Goal: Transaction & Acquisition: Purchase product/service

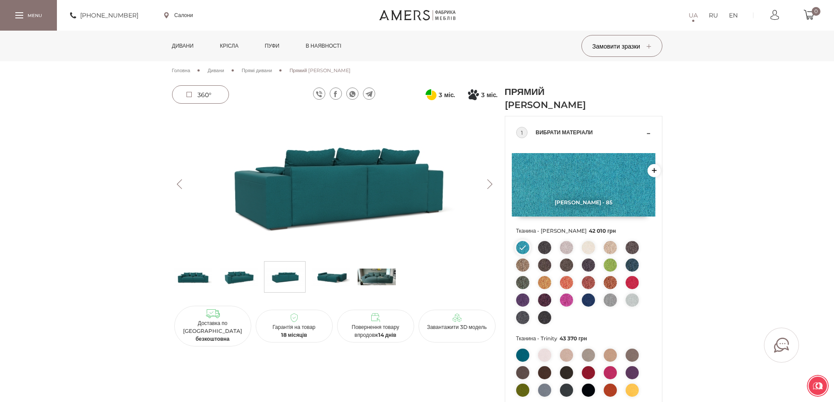
click at [190, 43] on link "Дивани" at bounding box center [183, 46] width 35 height 31
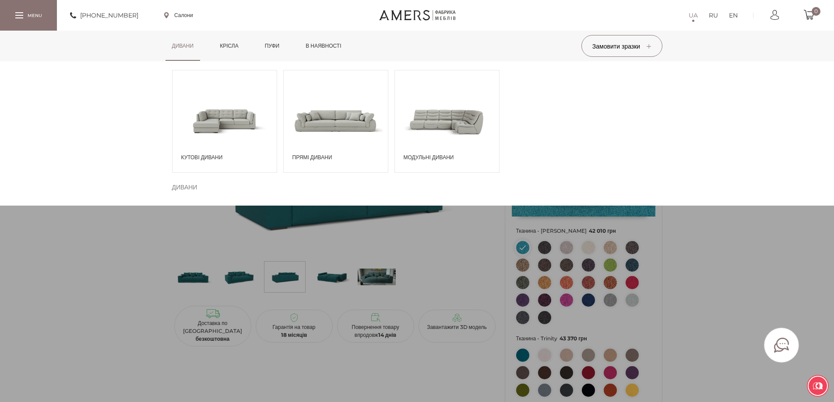
click at [361, 144] on span at bounding box center [336, 120] width 104 height 61
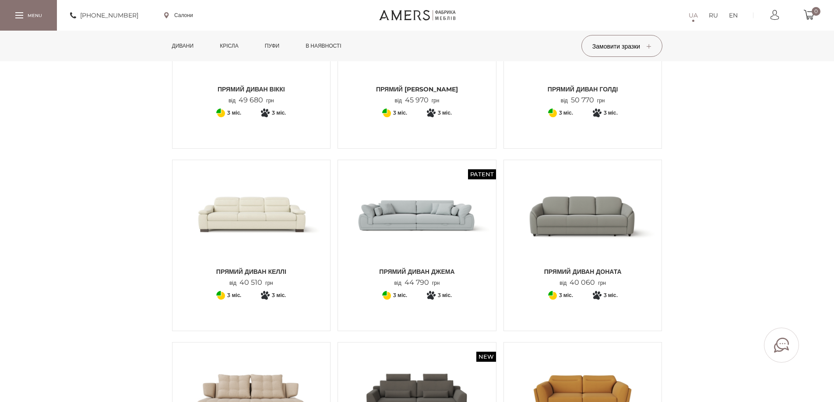
scroll to position [175, 0]
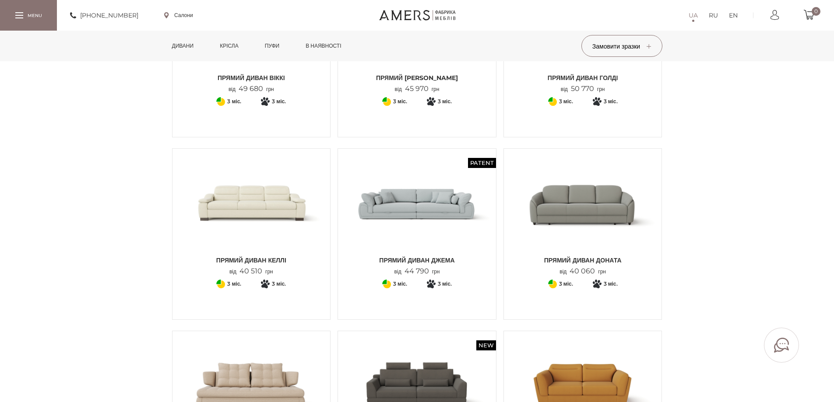
click at [630, 234] on img at bounding box center [583, 203] width 145 height 96
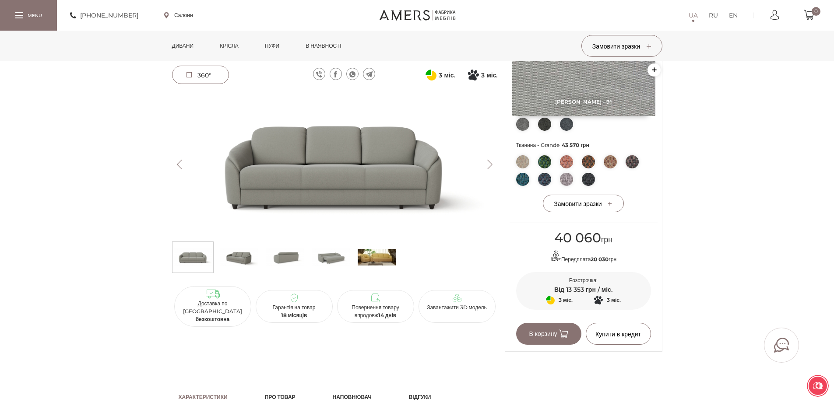
scroll to position [306, 0]
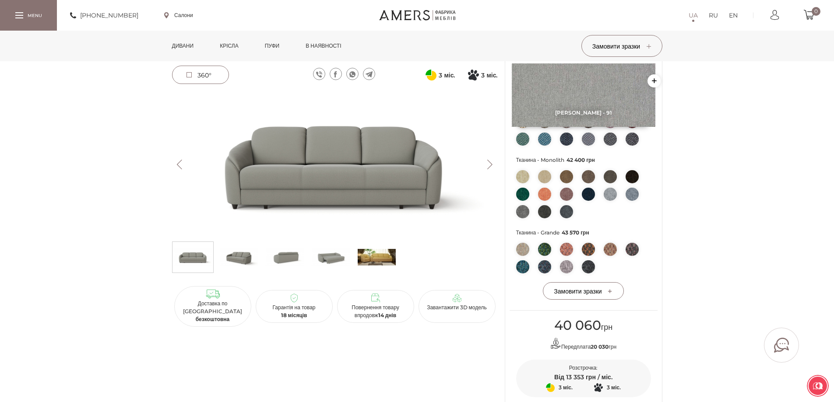
click at [334, 253] on img at bounding box center [331, 257] width 38 height 26
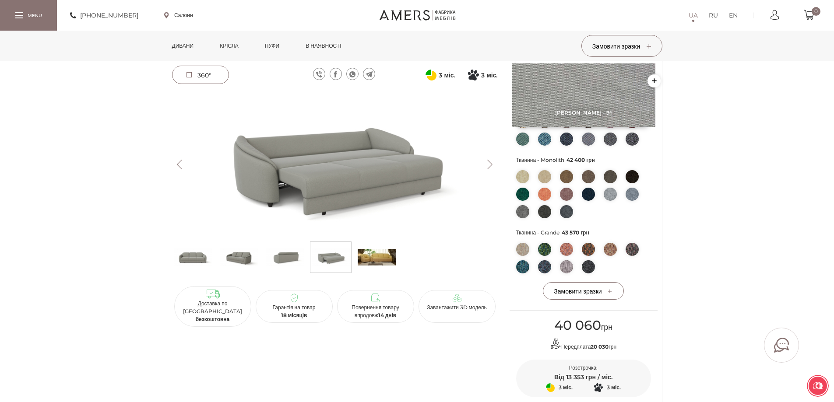
click at [284, 262] on img at bounding box center [285, 257] width 38 height 26
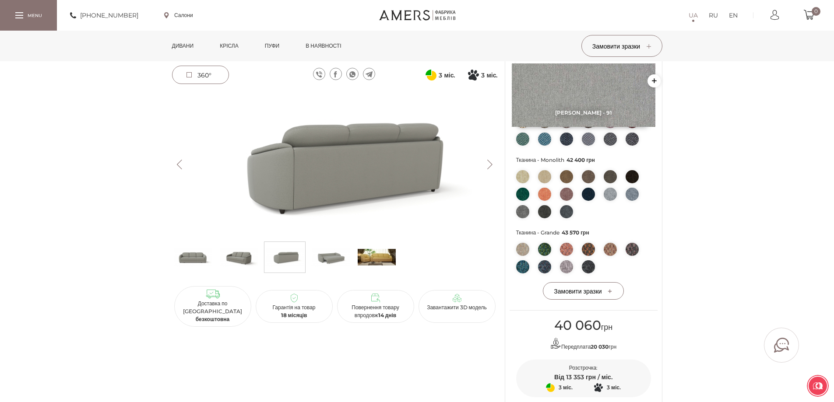
click at [261, 270] on ul at bounding box center [335, 260] width 326 height 36
click at [250, 263] on img at bounding box center [239, 257] width 38 height 26
